Goal: Task Accomplishment & Management: Use online tool/utility

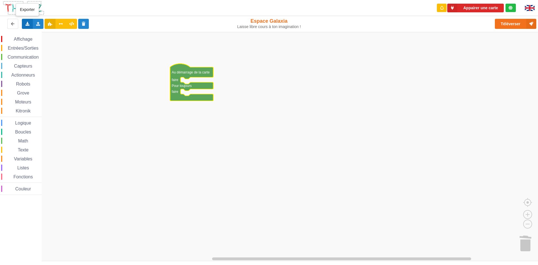
click at [31, 24] on div "Exporter l'assemblage de blocs Exporter l'assemblage de blocs au format Python" at bounding box center [27, 24] width 11 height 10
click at [38, 23] on icon at bounding box center [38, 23] width 5 height 3
click at [48, 35] on div "Importer un assemblage de blocs" at bounding box center [73, 34] width 75 height 10
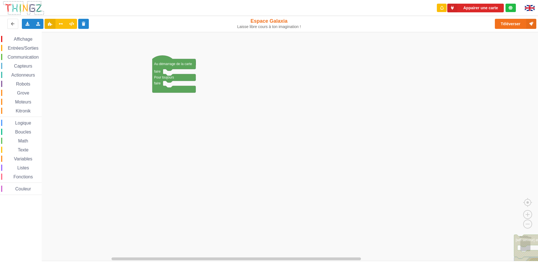
click at [523, 250] on div "Affichage Entrées/Sorties Communication Capteurs Actionneurs Robots Grove Moteu…" at bounding box center [271, 146] width 542 height 229
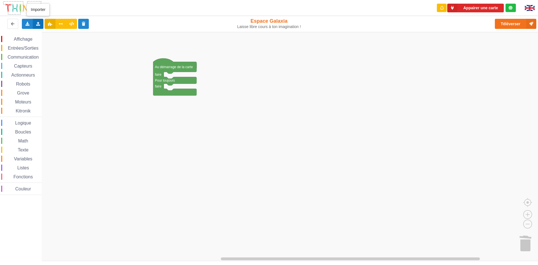
click at [35, 27] on div "Importer un assemblage de blocs Importer du code Python" at bounding box center [38, 24] width 11 height 10
click at [50, 35] on span "Importer un assemblage de blocs" at bounding box center [77, 34] width 58 height 4
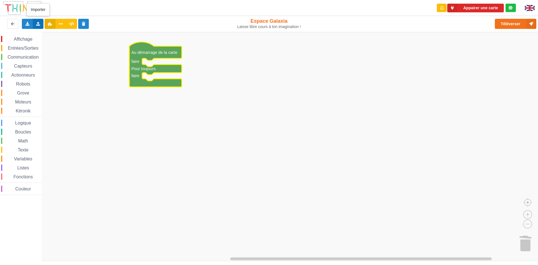
click at [37, 25] on icon at bounding box center [38, 23] width 5 height 3
click at [84, 38] on div "Importer un assemblage de blocs" at bounding box center [73, 34] width 75 height 10
click at [37, 25] on icon at bounding box center [38, 23] width 5 height 3
click at [64, 45] on span "Importer du code Python" at bounding box center [69, 44] width 43 height 4
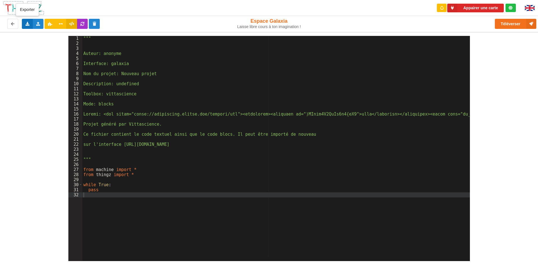
click at [27, 25] on icon at bounding box center [27, 23] width 5 height 3
click at [35, 43] on span "Exporter le code Python" at bounding box center [55, 44] width 42 height 4
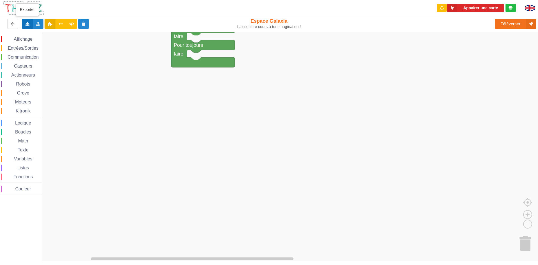
click at [29, 22] on icon at bounding box center [27, 23] width 5 height 3
click at [37, 19] on div "Importer un assemblage de blocs Importer du code Python" at bounding box center [38, 24] width 11 height 10
click at [41, 43] on icon at bounding box center [43, 44] width 5 height 4
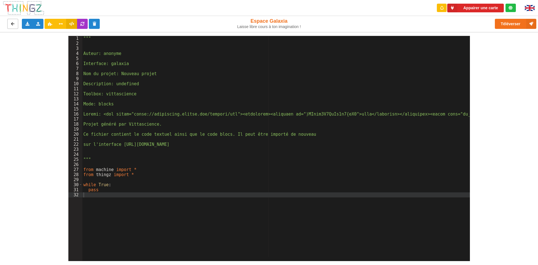
click at [13, 26] on button at bounding box center [12, 24] width 11 height 10
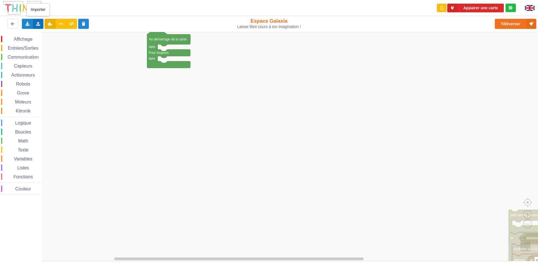
click at [41, 23] on div "Importer un assemblage de blocs Importer du code Python" at bounding box center [38, 24] width 11 height 10
click at [46, 43] on div "Importer du code Python" at bounding box center [73, 44] width 75 height 10
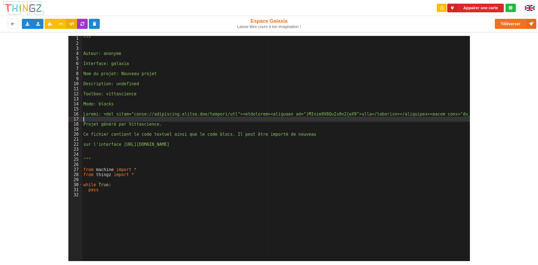
drag, startPoint x: 196, startPoint y: 153, endPoint x: 304, endPoint y: 119, distance: 113.2
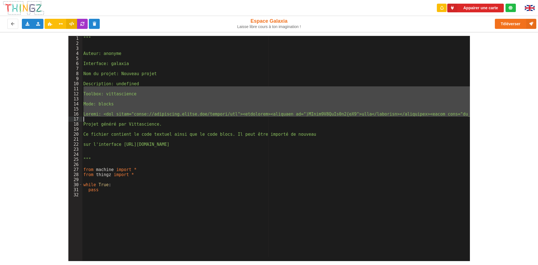
drag, startPoint x: 194, startPoint y: 89, endPoint x: 11, endPoint y: 95, distance: 182.9
click at [11, 95] on div "1 2 3 4 5 6 7 8 9 10 11 12 13 14 15 16 17 18 19 20 21 22 23 24 25 26 27 28 29 3…" at bounding box center [269, 146] width 546 height 229
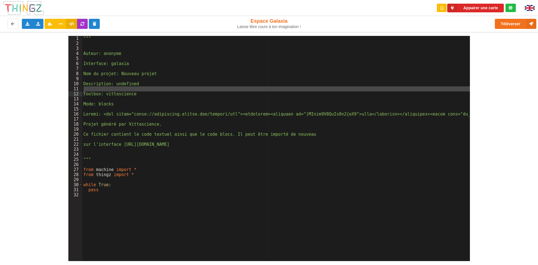
drag, startPoint x: 58, startPoint y: 63, endPoint x: 237, endPoint y: 159, distance: 203.5
click at [333, 252] on div "1 2 3 4 5 6 7 8 9 10 11 12 13 14 15 16 17 18 19 20 21 22 23 24 25 26 27 28 29 3…" at bounding box center [269, 146] width 546 height 229
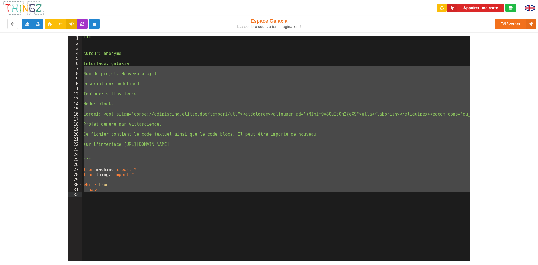
drag, startPoint x: 121, startPoint y: 67, endPoint x: 380, endPoint y: 212, distance: 297.4
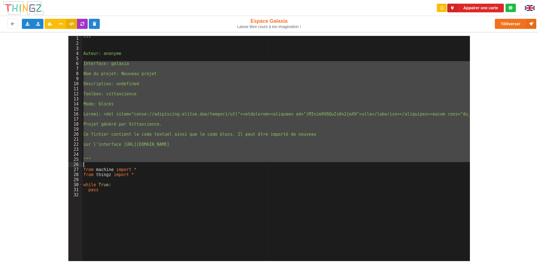
drag, startPoint x: 77, startPoint y: 63, endPoint x: 319, endPoint y: 120, distance: 248.7
click at [419, 168] on div "1 2 3 4 5 6 7 8 9 10 11 12 13 14 15 16 17 18 19 20 21 22 23 24 25 26 27 28 29 3…" at bounding box center [269, 148] width 402 height 225
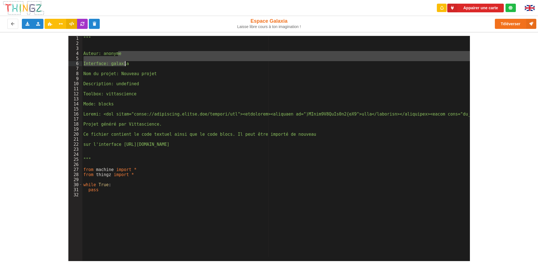
drag, startPoint x: 214, startPoint y: 85, endPoint x: 488, endPoint y: 200, distance: 296.8
click at [488, 200] on div "1 2 3 4 5 6 7 8 9 10 11 12 13 14 15 16 17 18 19 20 21 22 23 24 25 26 27 28 29 3…" at bounding box center [269, 146] width 546 height 229
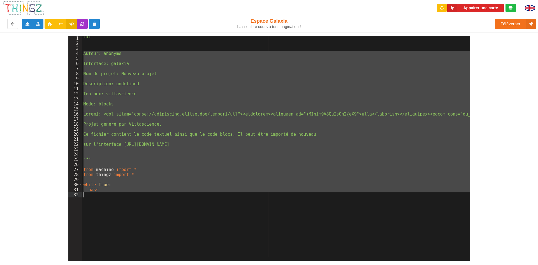
drag, startPoint x: 83, startPoint y: 53, endPoint x: 430, endPoint y: 224, distance: 386.7
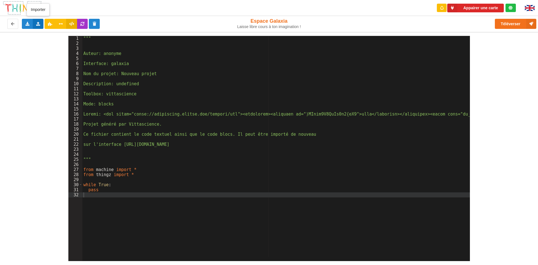
click at [41, 28] on div "Importer un assemblage de blocs Importer du code Python" at bounding box center [38, 24] width 11 height 10
click at [54, 40] on div "Importer du code Python" at bounding box center [73, 44] width 75 height 10
click at [38, 20] on div "Importer un assemblage de blocs Importer du code Python" at bounding box center [38, 24] width 11 height 10
click at [42, 45] on icon at bounding box center [43, 44] width 5 height 4
click at [37, 22] on icon at bounding box center [38, 23] width 5 height 3
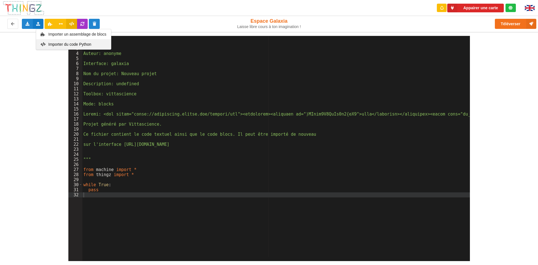
click at [52, 42] on div "Importer du code Python" at bounding box center [73, 44] width 75 height 10
click at [12, 25] on icon at bounding box center [12, 23] width 5 height 3
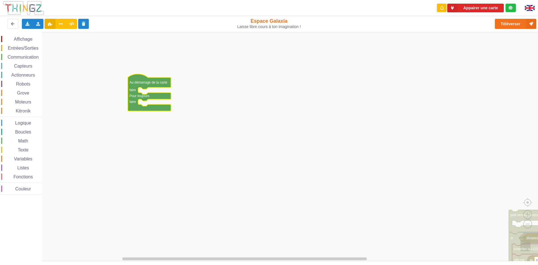
click at [25, 38] on span "Affichage" at bounding box center [23, 39] width 20 height 5
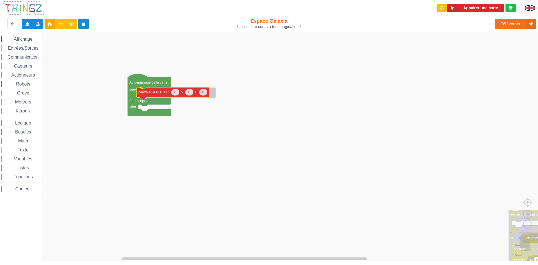
click at [154, 94] on div "Affichage Entrées/Sorties Communication Capteurs Actionneurs Robots Grove Moteu…" at bounding box center [271, 146] width 542 height 229
click at [18, 93] on span "Grove" at bounding box center [23, 93] width 14 height 5
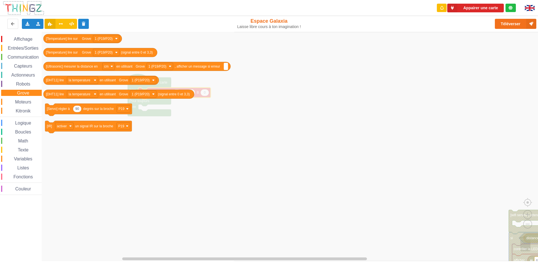
click at [22, 47] on span "Entrées/Sorties" at bounding box center [23, 48] width 32 height 5
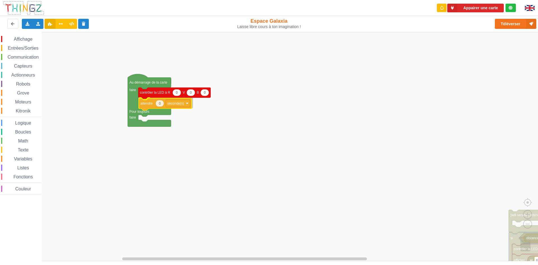
click at [147, 103] on div "Affichage Entrées/Sorties Communication Capteurs Actionneurs Robots Grove Moteu…" at bounding box center [271, 146] width 542 height 229
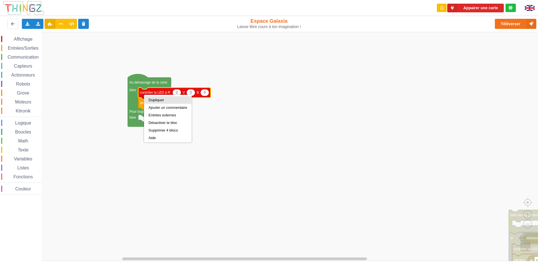
click at [162, 99] on div "Dupliquer" at bounding box center [168, 100] width 39 height 4
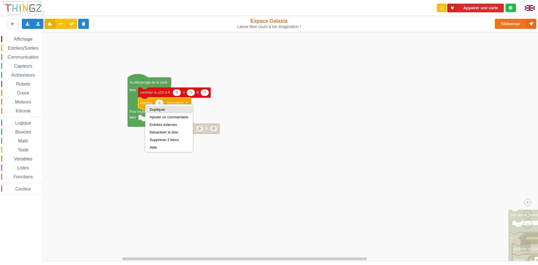
click at [149, 112] on div "Dupliquer" at bounding box center [169, 110] width 47 height 8
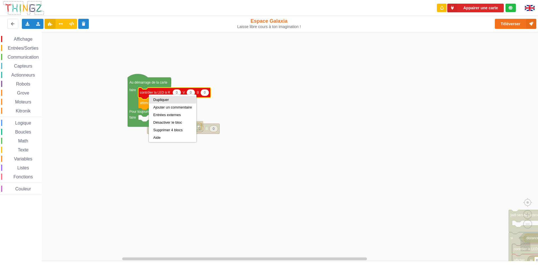
click at [151, 102] on div "Dupliquer" at bounding box center [172, 100] width 47 height 8
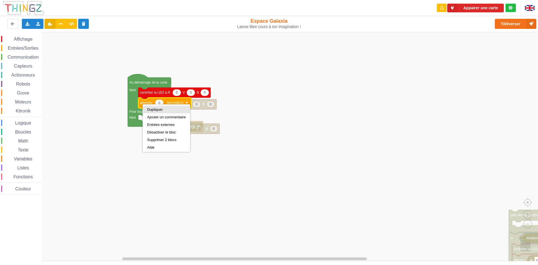
click at [145, 107] on div "Dupliquer" at bounding box center [166, 110] width 47 height 8
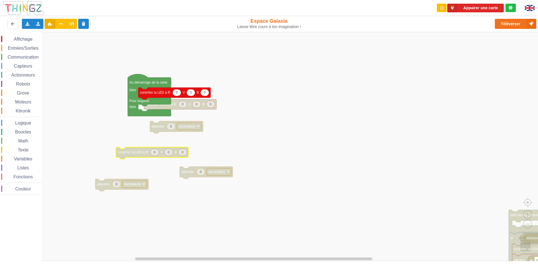
click at [209, 114] on div "Affichage Entrées/Sorties Communication Capteurs Actionneurs Robots Grove Moteu…" at bounding box center [271, 146] width 542 height 229
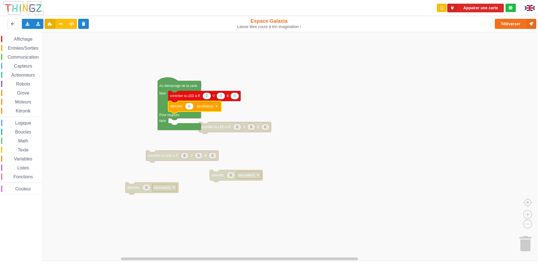
click at [25, 54] on div "Communication" at bounding box center [21, 57] width 41 height 6
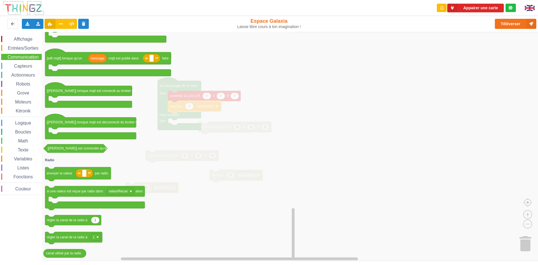
click at [24, 132] on span "Boucles" at bounding box center [23, 132] width 18 height 5
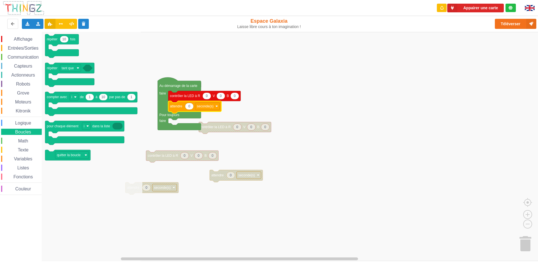
click at [28, 138] on div "Math" at bounding box center [21, 141] width 41 height 6
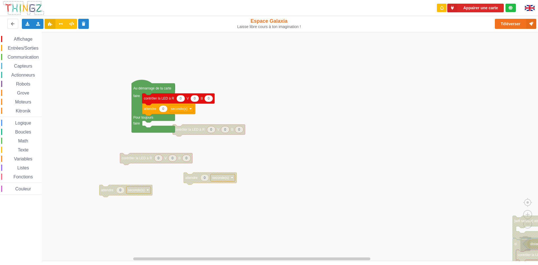
click at [191, 136] on div "Affichage Entrées/Sorties Communication Capteurs Actionneurs Robots Grove Moteu…" at bounding box center [271, 146] width 542 height 229
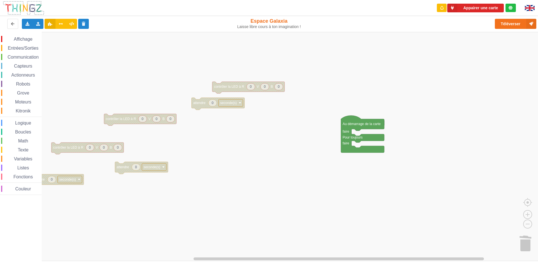
click at [386, 148] on div "Affichage Entrées/Sorties Communication Capteurs Actionneurs Robots Grove Moteu…" at bounding box center [271, 146] width 542 height 229
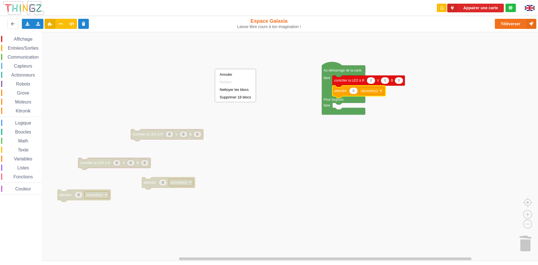
click at [407, 124] on rect "Espace de travail de Blocky" at bounding box center [271, 146] width 542 height 229
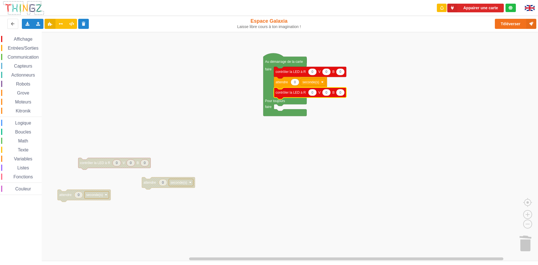
click at [148, 185] on div "Affichage Entrées/Sorties Communication Capteurs Actionneurs Robots Grove Moteu…" at bounding box center [271, 146] width 542 height 229
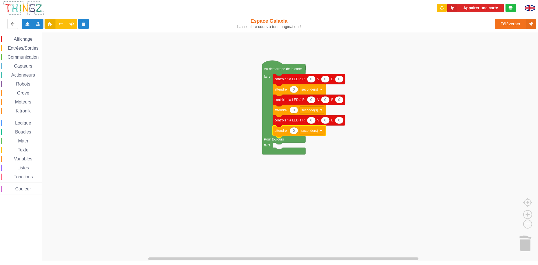
click at [22, 38] on span "Affichage" at bounding box center [23, 39] width 20 height 5
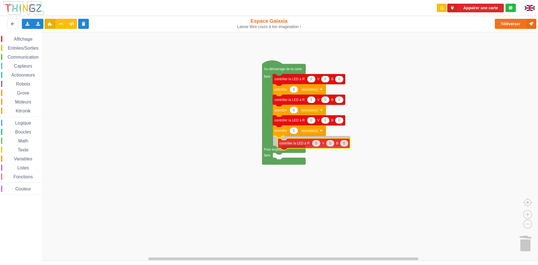
click at [296, 145] on div "Affichage Entrées/Sorties Communication Capteurs Actionneurs Robots Grove Moteu…" at bounding box center [271, 146] width 542 height 229
click at [360, 110] on rect "Espace de travail de Blocky" at bounding box center [271, 146] width 542 height 229
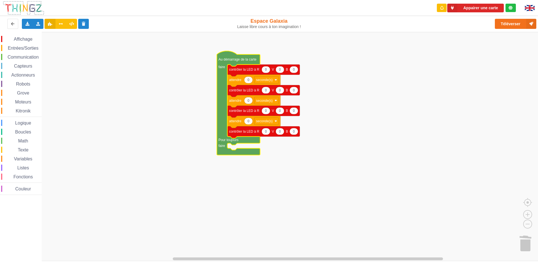
click at [189, 72] on rect "Espace de travail de Blocky" at bounding box center [271, 146] width 542 height 229
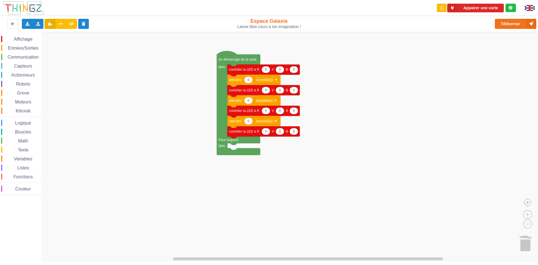
click at [282, 39] on rect "Espace de travail de Blocky" at bounding box center [271, 146] width 542 height 229
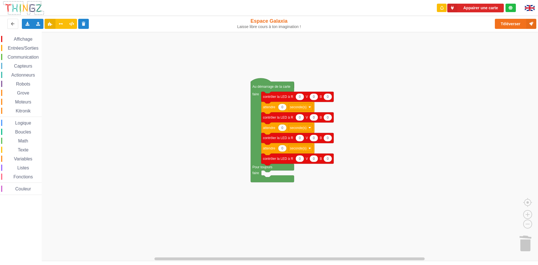
click at [313, 75] on rect "Espace de travail de Blocky" at bounding box center [271, 146] width 542 height 229
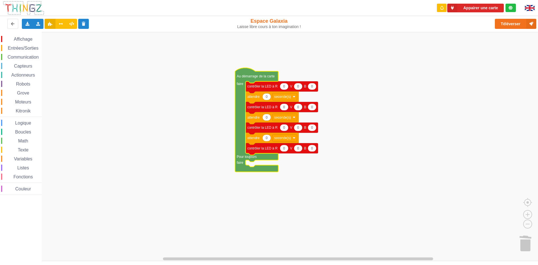
click at [248, 79] on icon "Espace de travail de Blocky" at bounding box center [256, 120] width 43 height 104
click at [263, 97] on icon "Espace de travail de Blocky" at bounding box center [267, 96] width 8 height 7
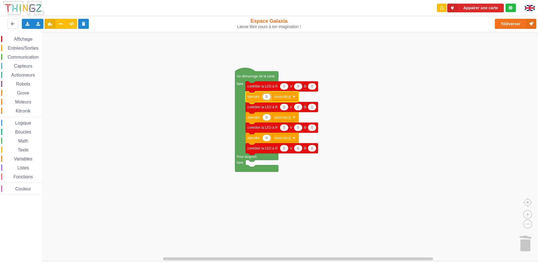
click at [260, 86] on text "contrôler la LED à R" at bounding box center [262, 86] width 30 height 4
click at [265, 88] on text "contrôler la LED à R" at bounding box center [262, 86] width 30 height 4
click at [334, 67] on rect "Espace de travail de Blocky" at bounding box center [271, 146] width 542 height 229
click at [288, 88] on icon "Espace de travail de Blocky" at bounding box center [282, 87] width 72 height 12
click at [286, 87] on icon "Espace de travail de Blocky" at bounding box center [284, 86] width 8 height 7
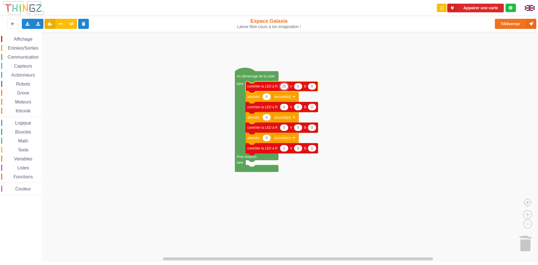
type input "255"
click at [301, 86] on text "0" at bounding box center [300, 86] width 2 height 4
type input "255"
click at [318, 87] on icon "Espace de travail de Blocky" at bounding box center [316, 86] width 8 height 7
type input "255"
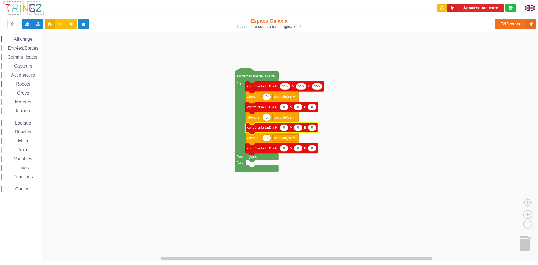
click at [287, 130] on icon "Espace de travail de Blocky" at bounding box center [284, 127] width 8 height 7
type input "255"
click at [300, 130] on icon "Espace de travail de Blocky" at bounding box center [300, 127] width 8 height 7
type input "255"
click at [317, 128] on icon "Espace de travail de Blocky" at bounding box center [316, 127] width 8 height 7
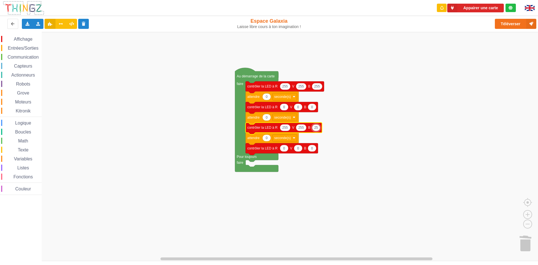
type input "255"
click at [382, 150] on rect "Espace de travail de Blocky" at bounding box center [271, 146] width 542 height 229
click at [266, 98] on text "0" at bounding box center [267, 97] width 2 height 4
type input "1"
click at [267, 117] on text "0" at bounding box center [267, 117] width 2 height 4
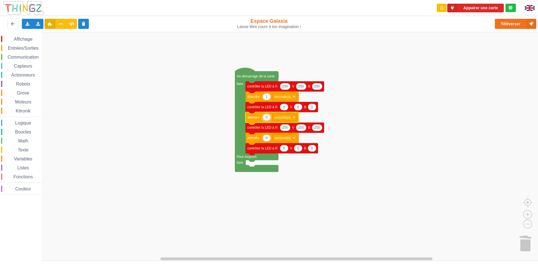
type input "1"
click at [267, 139] on text "0" at bounding box center [267, 138] width 2 height 4
type input "1"
click at [408, 133] on rect "Espace de travail de Blocky" at bounding box center [271, 146] width 542 height 229
click at [467, 11] on button "Appairer une carte" at bounding box center [476, 8] width 57 height 9
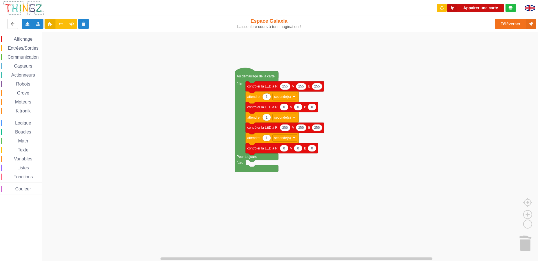
click at [466, 10] on button "Appairer une carte" at bounding box center [476, 8] width 57 height 9
click at [502, 28] on button "Téléverser" at bounding box center [515, 24] width 41 height 10
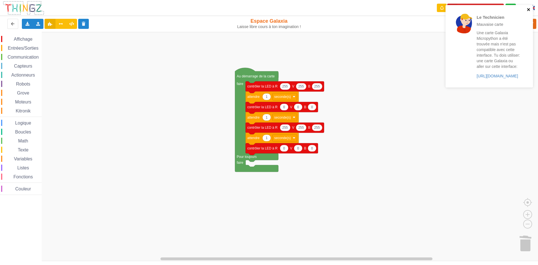
click at [529, 10] on icon "close" at bounding box center [528, 9] width 3 height 3
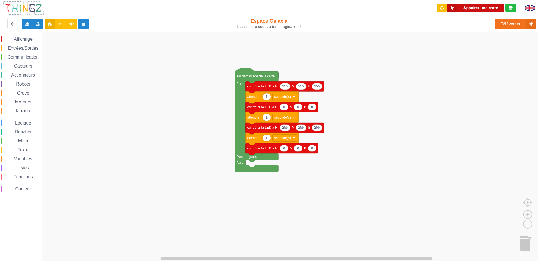
click at [463, 7] on button "Appairer une carte" at bounding box center [476, 8] width 57 height 9
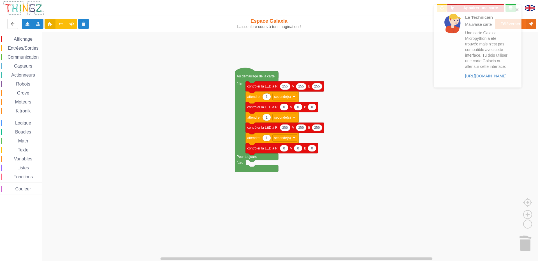
drag, startPoint x: 491, startPoint y: 47, endPoint x: 479, endPoint y: 83, distance: 38.5
click at [479, 79] on div "Une carte Galaxia Micropython a été trouvée mais n'est pas compatible avec cett…" at bounding box center [487, 54] width 44 height 49
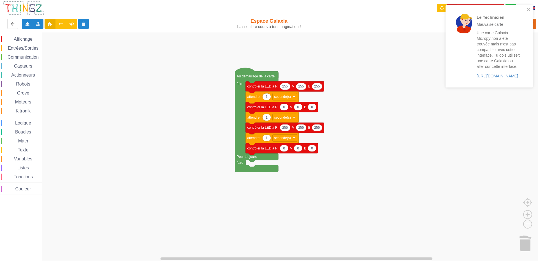
click at [497, 64] on p "Une carte Galaxia Micropython a été trouvée mais n'est pas compatible avec cett…" at bounding box center [499, 49] width 44 height 39
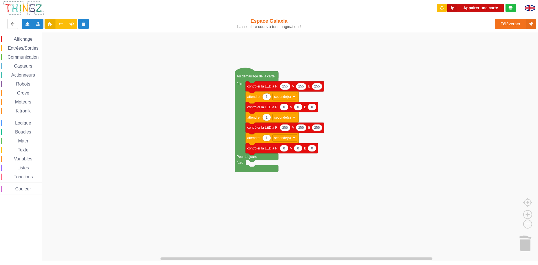
click at [479, 8] on button "Appairer une carte" at bounding box center [476, 8] width 57 height 9
click at [522, 23] on button "Téléverser" at bounding box center [515, 24] width 41 height 10
click at [512, 27] on button "Téléverser" at bounding box center [515, 24] width 41 height 10
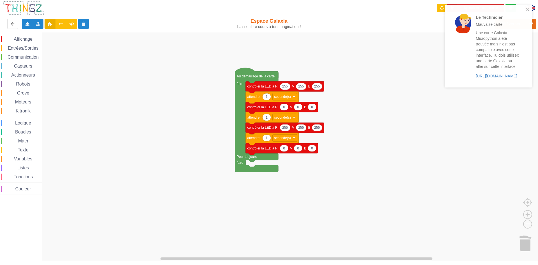
drag, startPoint x: 461, startPoint y: 74, endPoint x: 460, endPoint y: 80, distance: 5.7
click at [460, 79] on div at bounding box center [464, 46] width 20 height 65
click at [528, 8] on icon "close" at bounding box center [529, 9] width 4 height 4
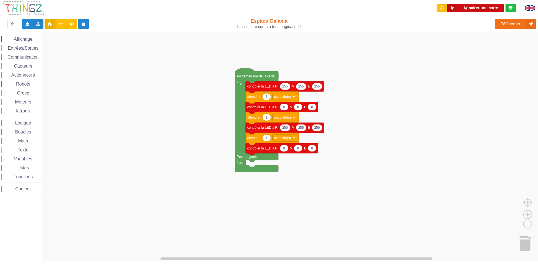
click at [483, 9] on button "Appairer une carte" at bounding box center [476, 8] width 57 height 9
click at [513, 22] on button "Téléverser" at bounding box center [515, 24] width 41 height 10
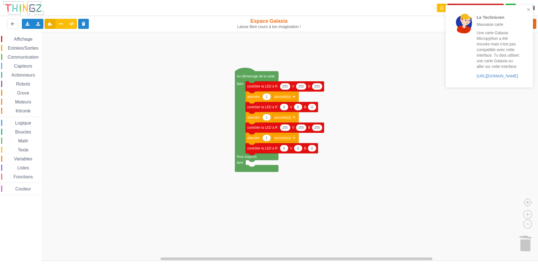
click at [492, 71] on div "Une carte Galaxia Micropython a été trouvée mais n'est pas compatible avec cett…" at bounding box center [499, 54] width 44 height 49
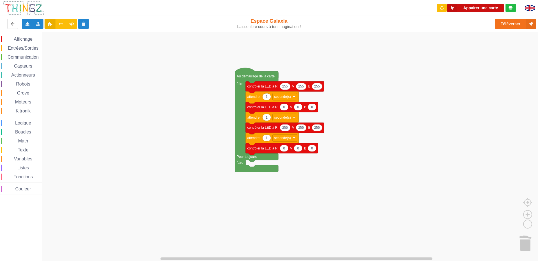
click at [475, 8] on button "Appairer une carte" at bounding box center [476, 8] width 57 height 9
click at [514, 21] on button "Téléverser" at bounding box center [515, 24] width 41 height 10
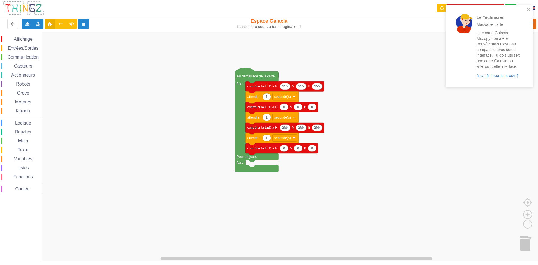
click at [495, 29] on div "Le Technicien Mauvaise carte Une carte Galaxia Micropython a été trouvée mais n…" at bounding box center [499, 46] width 44 height 65
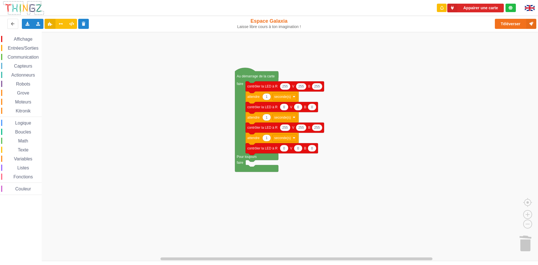
click at [322, 138] on rect "Espace de travail de Blocky" at bounding box center [271, 146] width 542 height 229
click at [346, 147] on rect "Espace de travail de Blocky" at bounding box center [271, 146] width 542 height 229
click at [526, 14] on div at bounding box center [532, 8] width 22 height 16
click at [531, 11] on div at bounding box center [532, 8] width 22 height 16
click at [538, 8] on div at bounding box center [532, 8] width 22 height 16
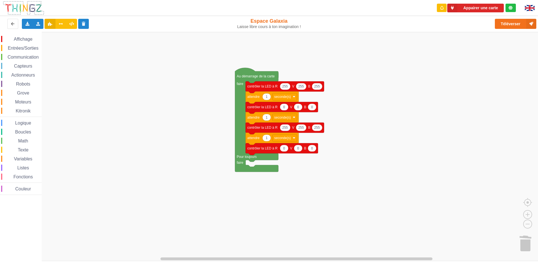
click at [534, 10] on img at bounding box center [530, 8] width 10 height 6
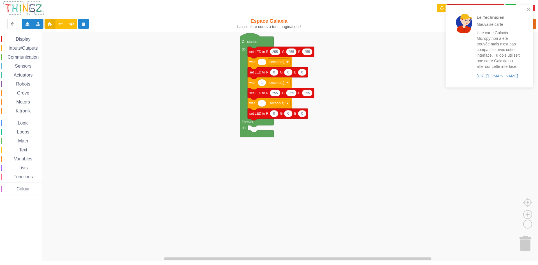
click at [532, 10] on div "Le Technicien Mauvaise carte Une carte Galaxia Micropython a été trouvée mais n…" at bounding box center [490, 48] width 90 height 89
click at [531, 9] on icon "close" at bounding box center [529, 9] width 4 height 4
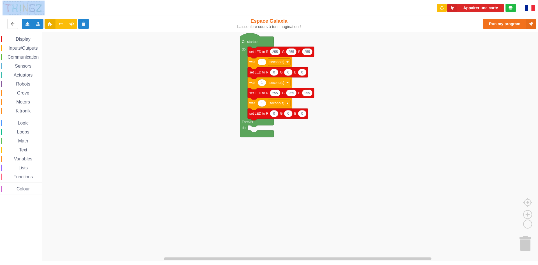
click at [531, 9] on div "Le Technicien Mauvaise carte Une carte Galaxia Micropython a été trouvée mais n…" at bounding box center [490, 48] width 90 height 89
click at [528, 9] on img at bounding box center [530, 8] width 10 height 6
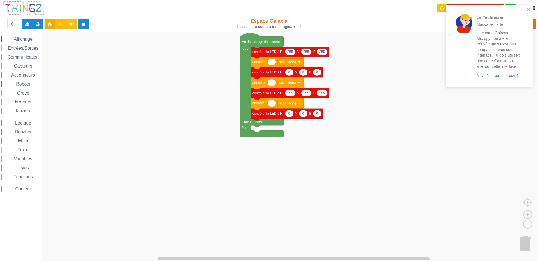
click at [529, 6] on div "Le Technicien Mauvaise carte Une carte Galaxia Micropython a été trouvée mais n…" at bounding box center [489, 46] width 87 height 82
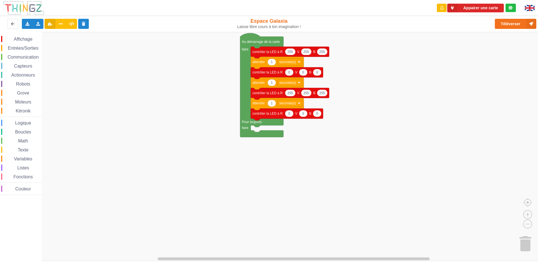
click at [467, 6] on div "Le Technicien Mauvaise carte Une carte Galaxia Micropython a été trouvée mais n…" at bounding box center [490, 5] width 90 height 2
click at [481, 8] on button "Appairer une carte" at bounding box center [476, 8] width 57 height 9
click at [511, 26] on button "Téléverser" at bounding box center [515, 24] width 41 height 10
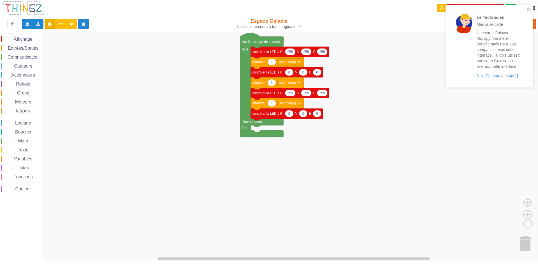
click at [531, 9] on div "Le Technicien Mauvaise carte Une carte Galaxia Micropython a été trouvée mais n…" at bounding box center [489, 46] width 87 height 82
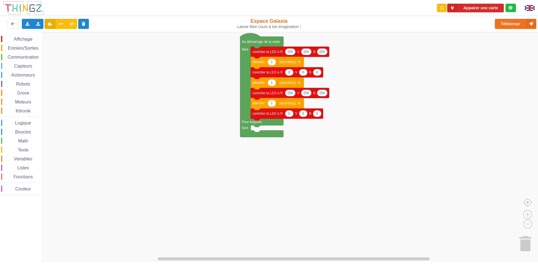
click at [499, 8] on div "Le Technicien Mauvaise carte Une carte Galaxia Micropython a été trouvée mais n…" at bounding box center [490, 48] width 90 height 89
drag, startPoint x: 465, startPoint y: 7, endPoint x: 395, endPoint y: 12, distance: 70.6
click at [465, 7] on button "Appairer une carte" at bounding box center [476, 8] width 57 height 9
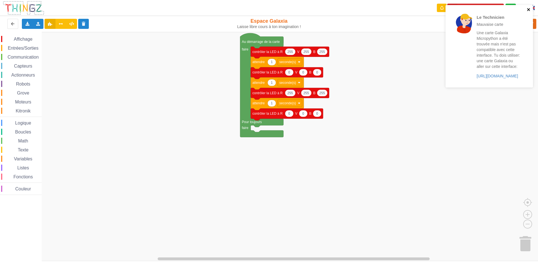
click at [529, 8] on icon "close" at bounding box center [529, 9] width 4 height 4
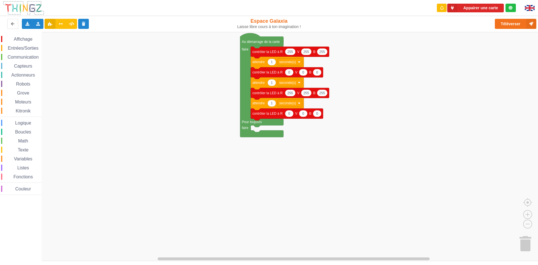
click at [517, 27] on div "Le Technicien Mauvaise carte Une carte Galaxia Micropython a été trouvée mais n…" at bounding box center [490, 48] width 90 height 89
click at [517, 24] on button "Téléverser" at bounding box center [515, 24] width 41 height 10
click at [478, 8] on button "Appairer une carte" at bounding box center [476, 8] width 57 height 9
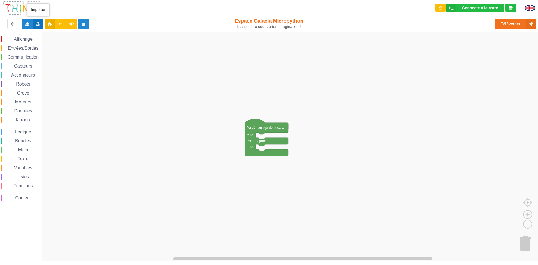
click at [39, 24] on icon at bounding box center [38, 23] width 5 height 3
click at [71, 34] on span "Importer un assemblage de blocs" at bounding box center [77, 34] width 58 height 4
